Goal: Register for event/course

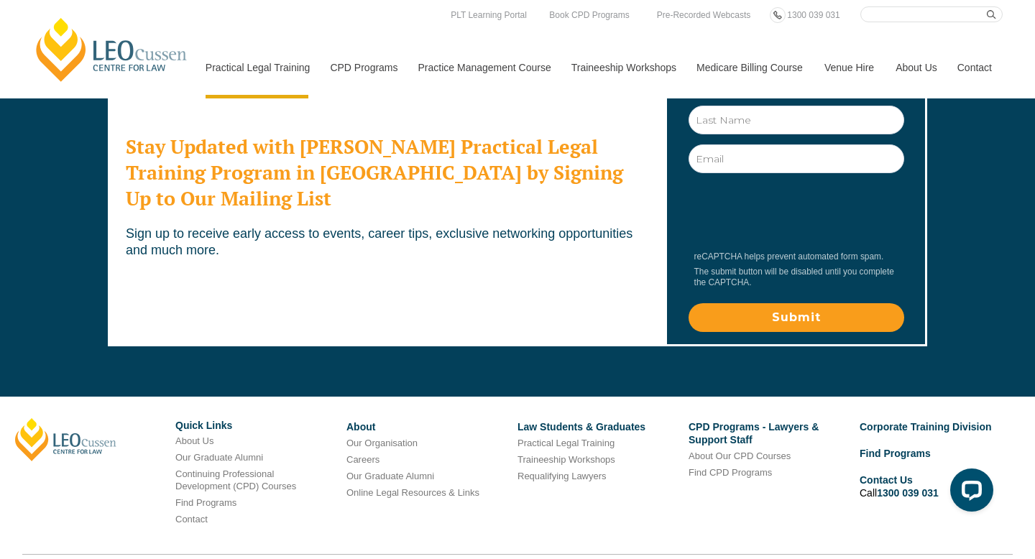
click at [972, 168] on div "Stay Updated with Leo Cussen's Practical Legal Training Program in Victoria by …" at bounding box center [517, 199] width 1035 height 379
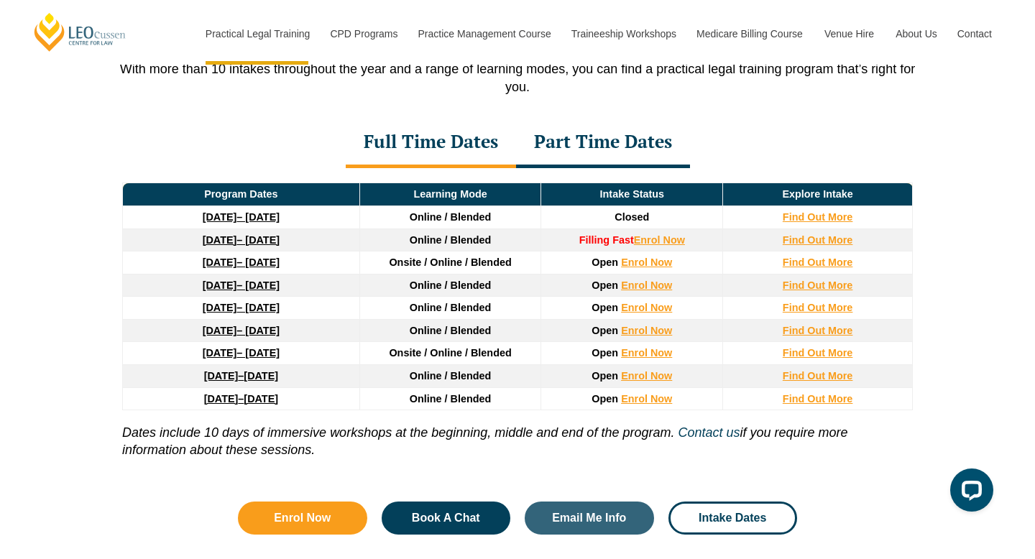
scroll to position [1939, 0]
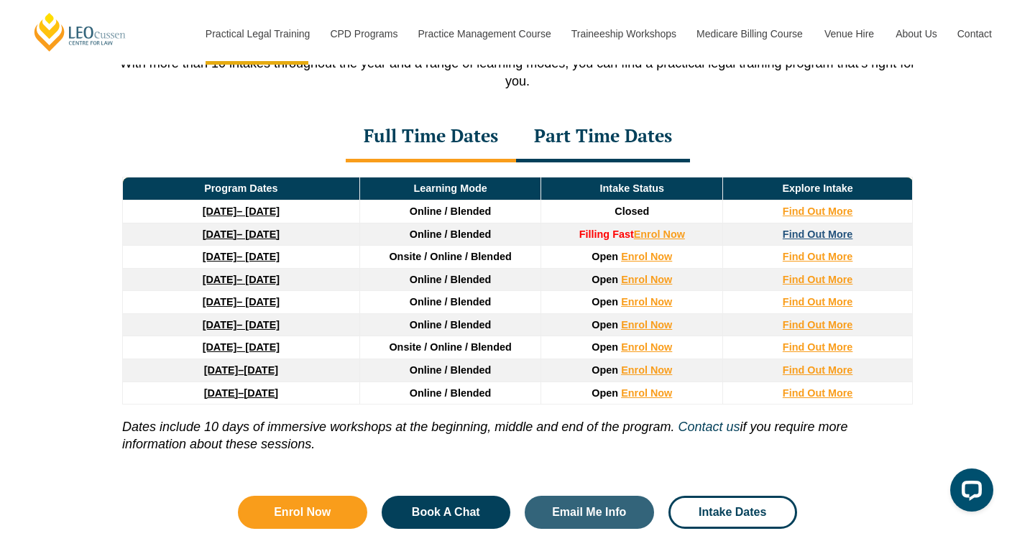
click at [824, 235] on strong "Find Out More" at bounding box center [818, 234] width 70 height 11
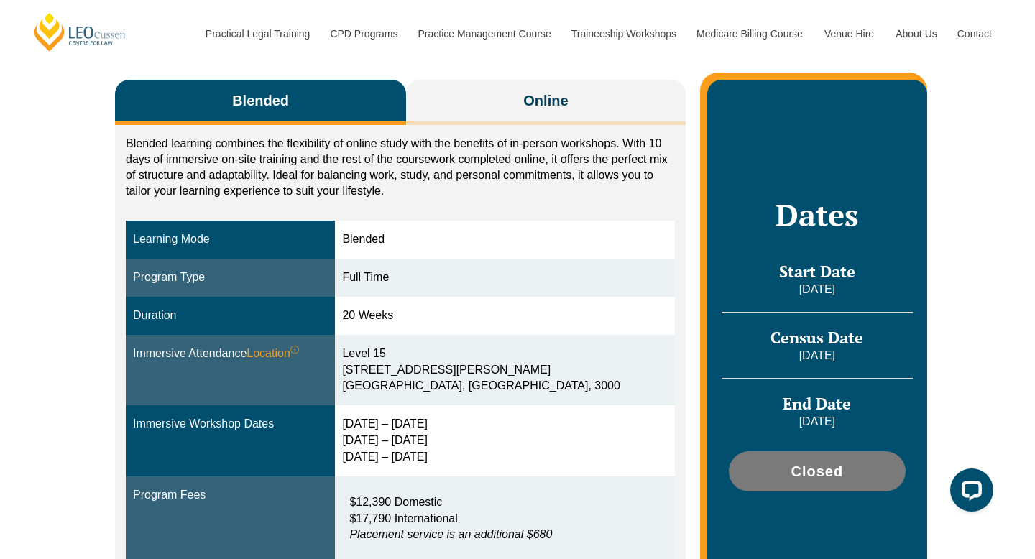
scroll to position [238, 0]
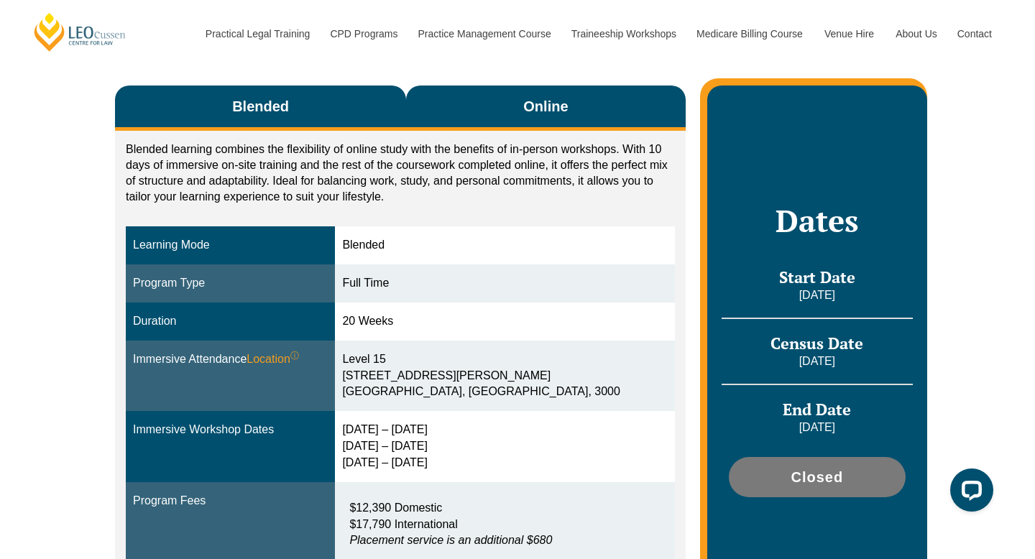
click at [549, 103] on span "Online" at bounding box center [545, 106] width 45 height 20
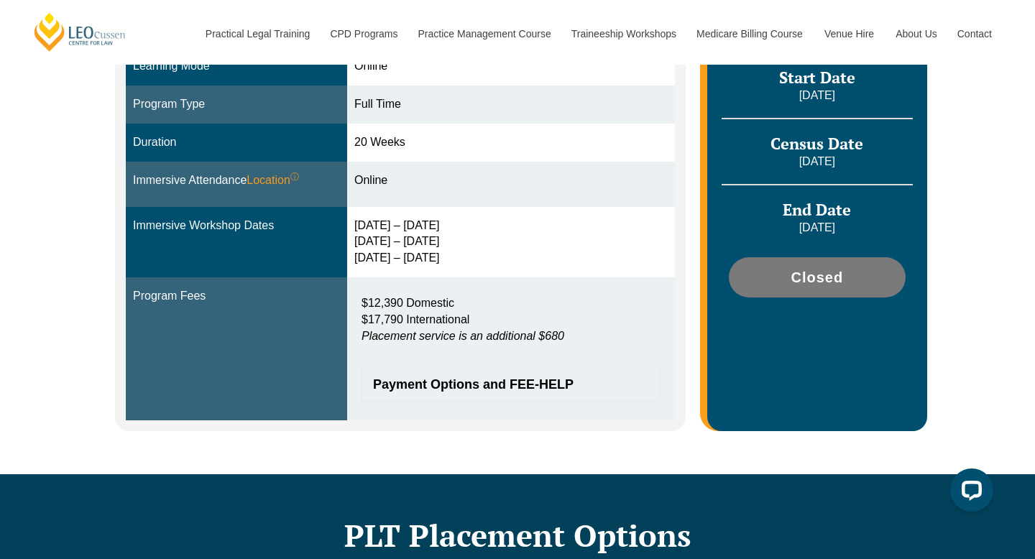
scroll to position [449, 0]
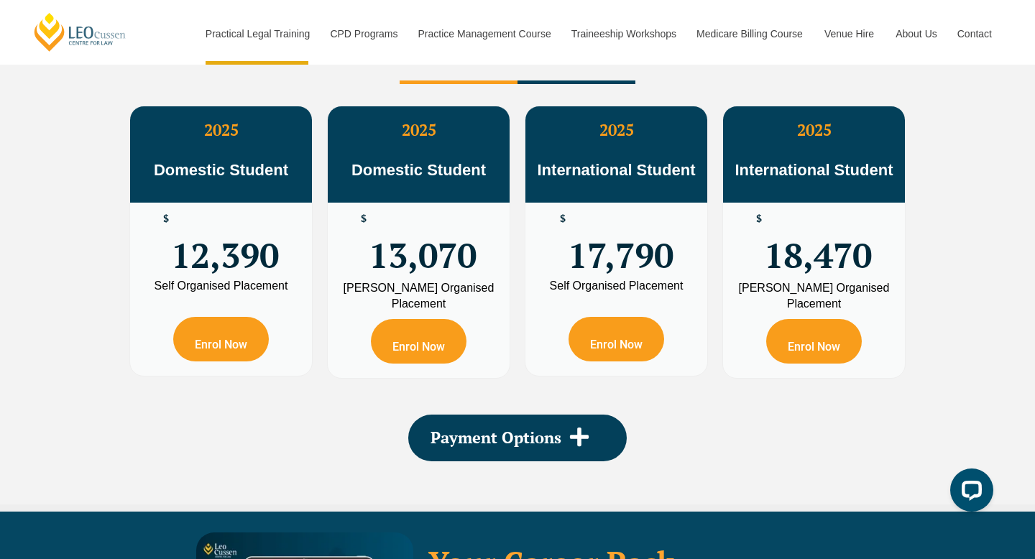
scroll to position [2643, 0]
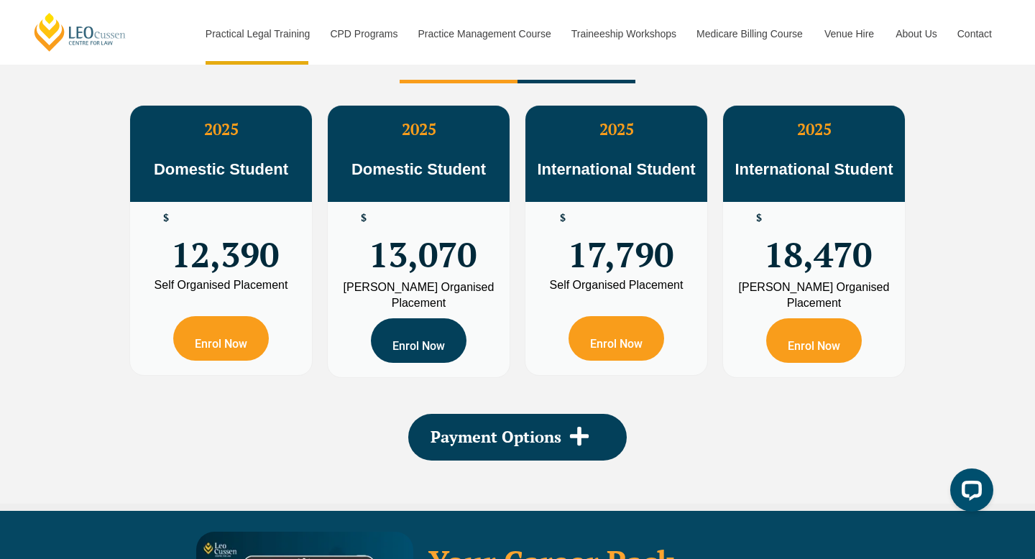
click at [415, 343] on link "Enrol Now" at bounding box center [419, 340] width 96 height 45
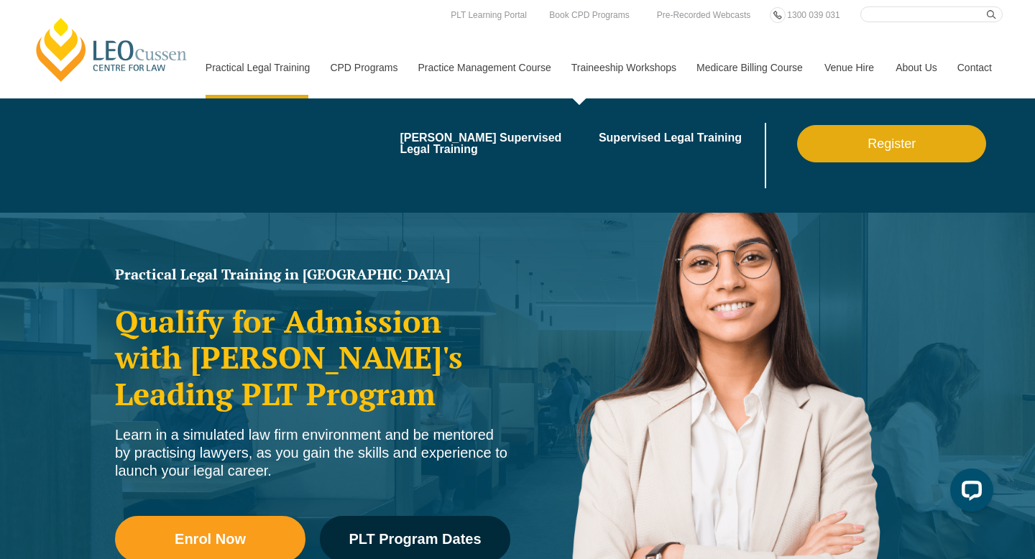
click at [595, 67] on link "Traineeship Workshops" at bounding box center [623, 68] width 125 height 62
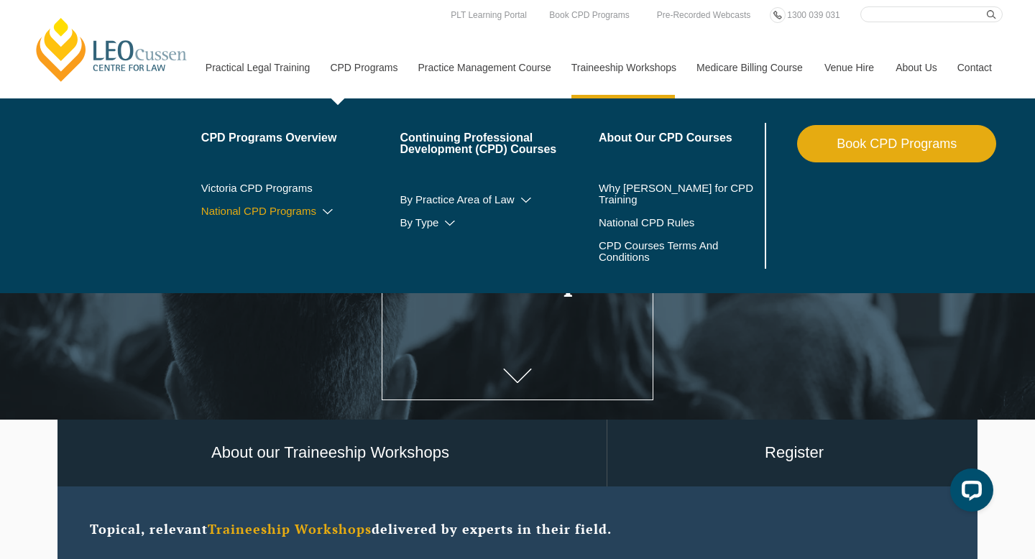
click at [264, 211] on link "National CPD Programs" at bounding box center [300, 211] width 199 height 11
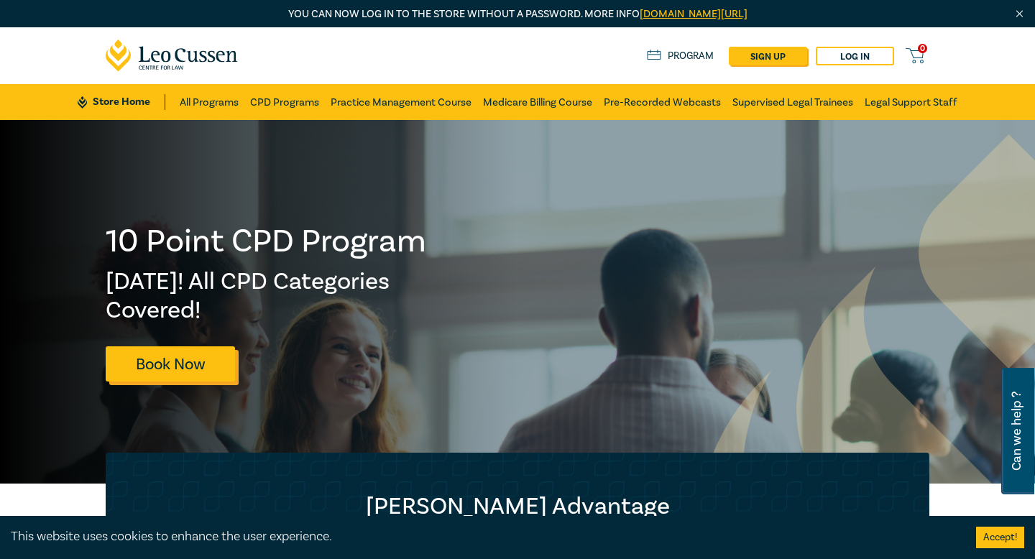
click at [165, 369] on link "Book Now" at bounding box center [170, 363] width 129 height 35
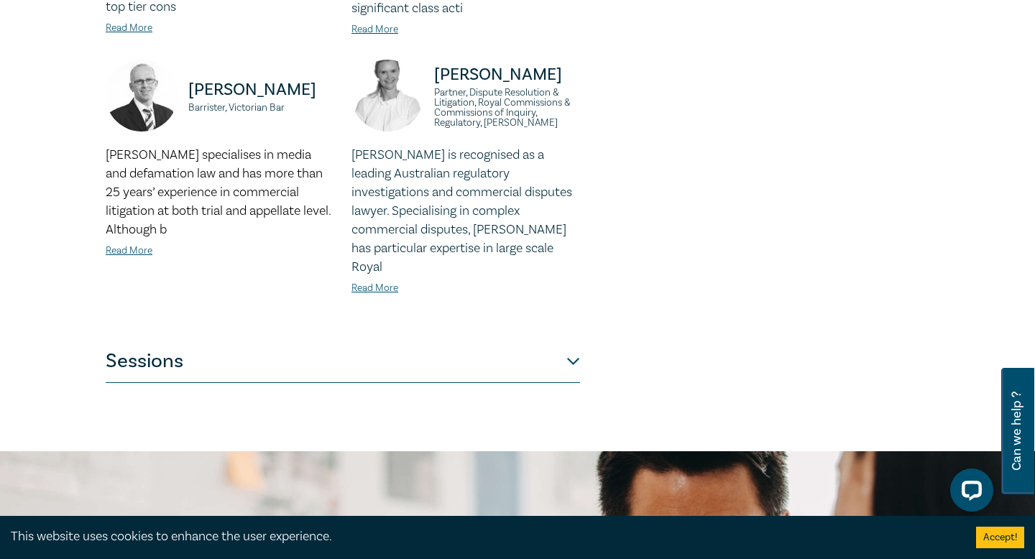
scroll to position [1378, 0]
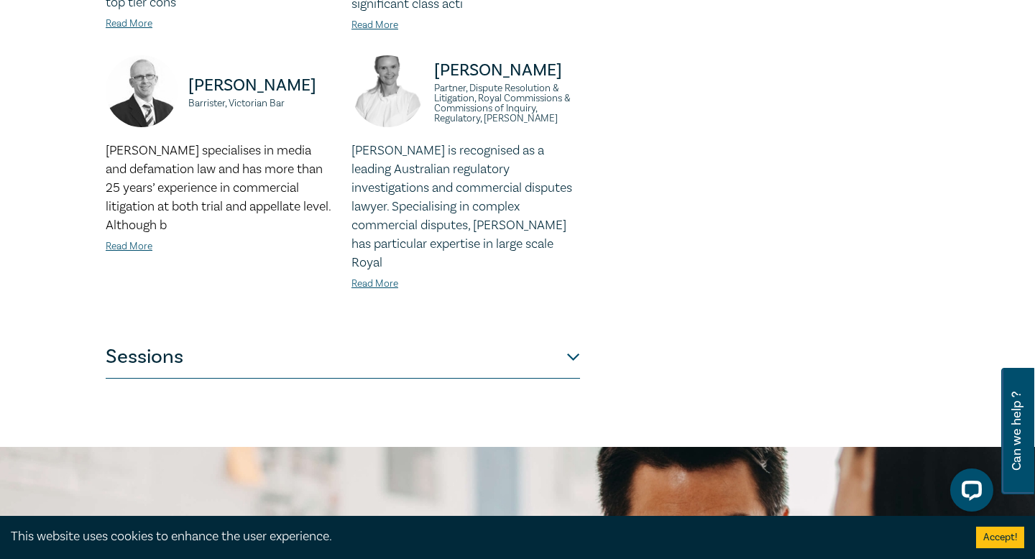
click at [576, 336] on button "Sessions" at bounding box center [343, 357] width 474 height 43
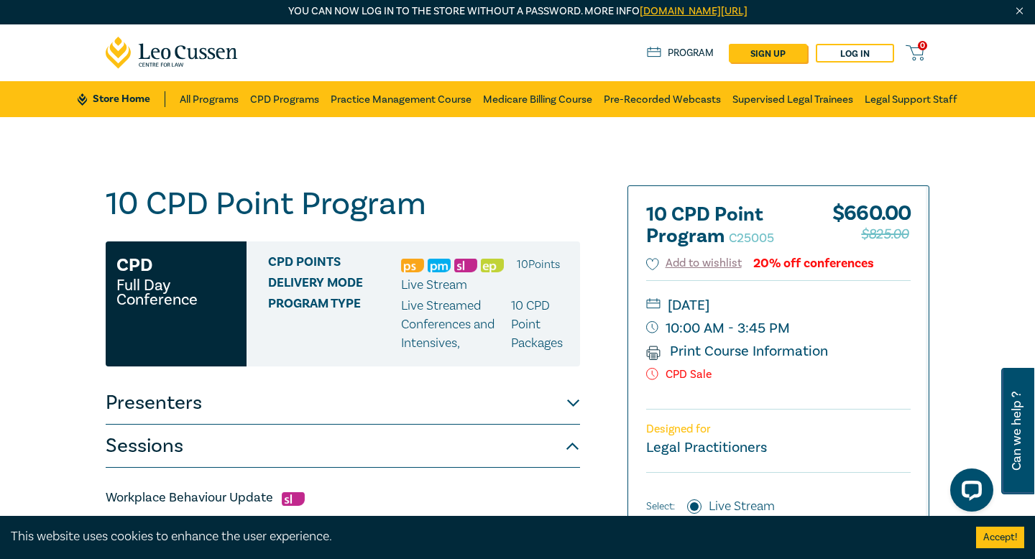
scroll to position [0, 0]
